Goal: Transaction & Acquisition: Purchase product/service

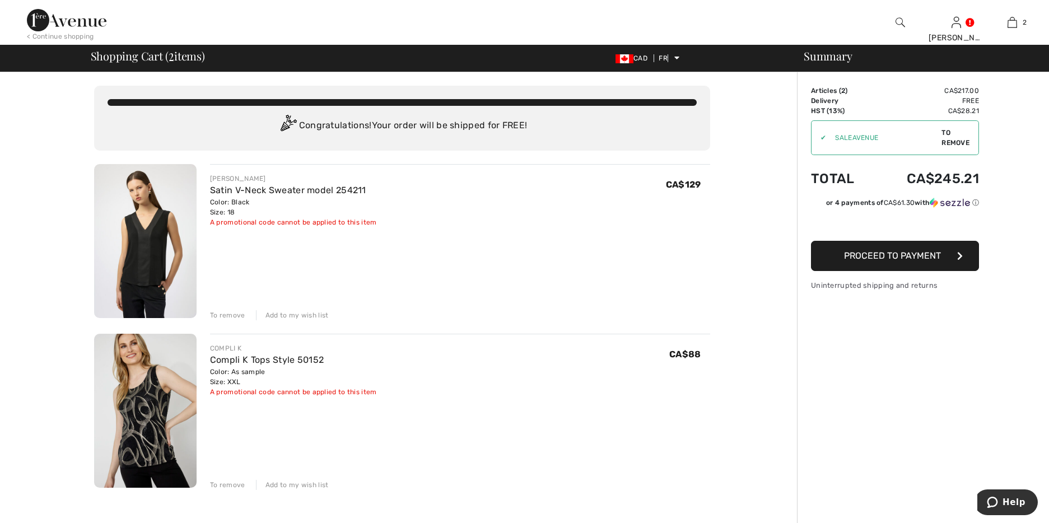
click at [920, 262] on button "Proceed to payment" at bounding box center [895, 256] width 168 height 30
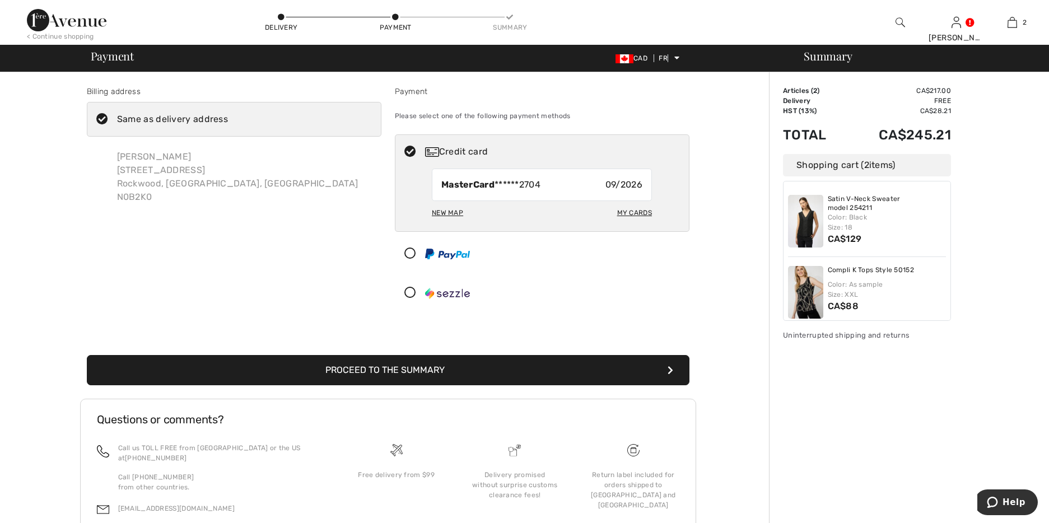
click at [420, 370] on font "Proceed to the summary" at bounding box center [385, 370] width 119 height 11
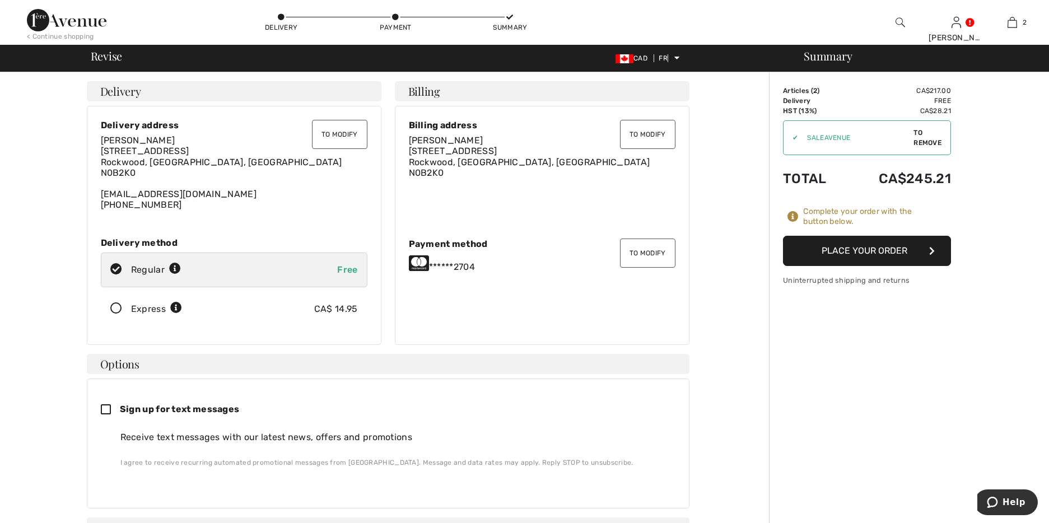
click at [891, 250] on font "Place your order" at bounding box center [865, 250] width 86 height 11
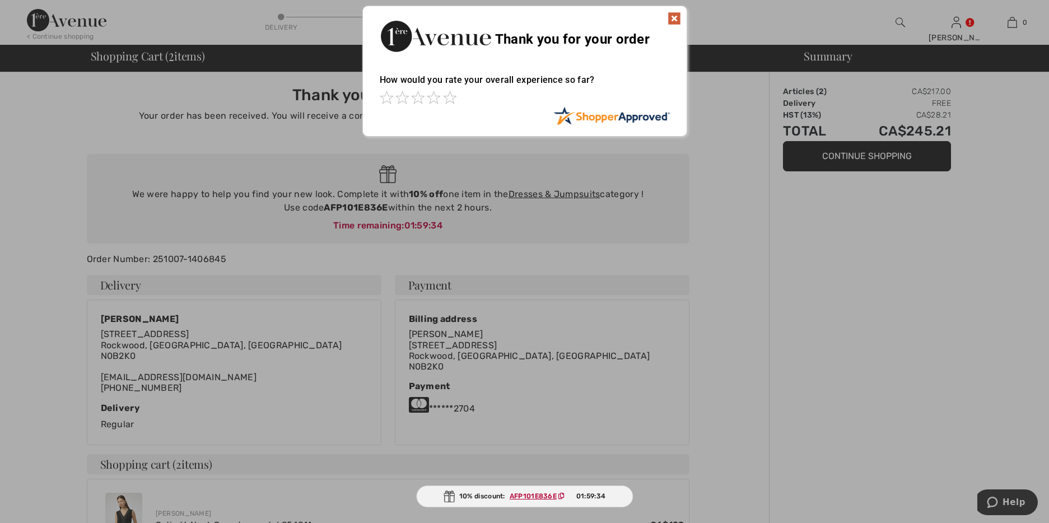
click at [674, 15] on img at bounding box center [674, 18] width 13 height 13
